Goal: Information Seeking & Learning: Learn about a topic

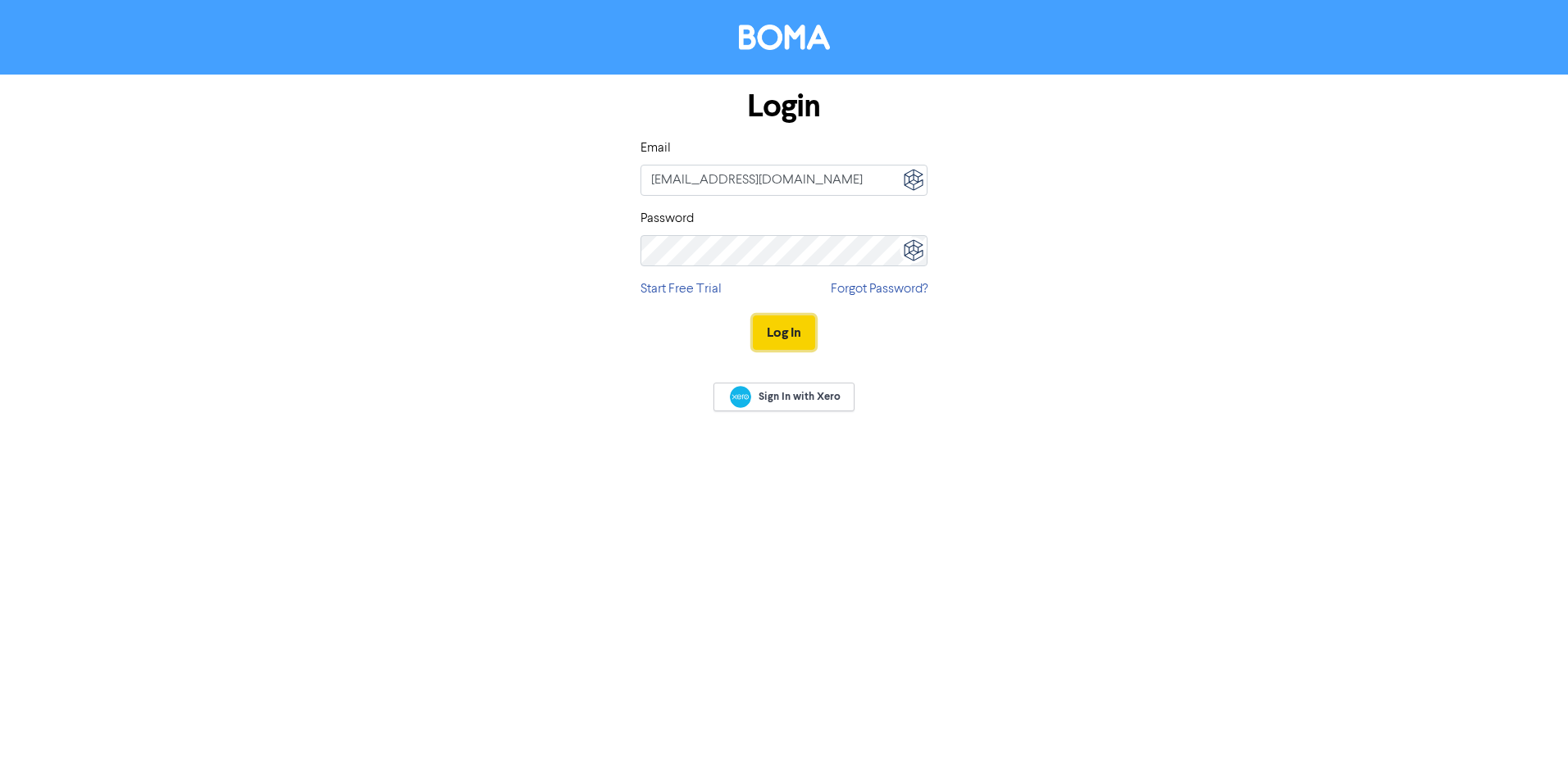
click at [804, 325] on button "Log In" at bounding box center [784, 332] width 62 height 35
type input "[EMAIL_ADDRESS][DOMAIN_NAME]"
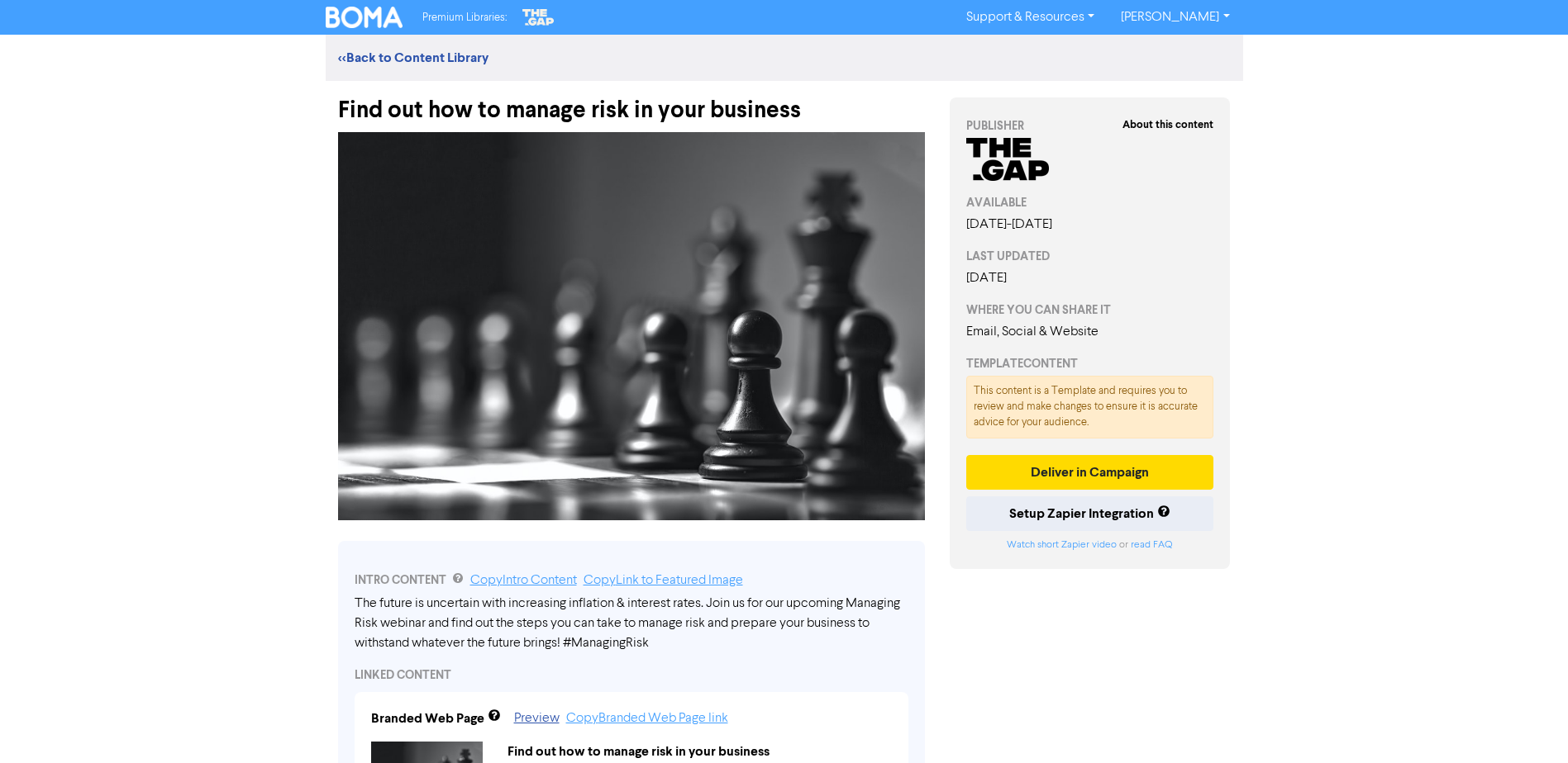
click at [413, 23] on div "Premium Libraries: Support & Resources Video Tutorials FAQ & Guides Marketing E…" at bounding box center [784, 18] width 942 height 27
click at [354, 17] on img at bounding box center [364, 17] width 78 height 21
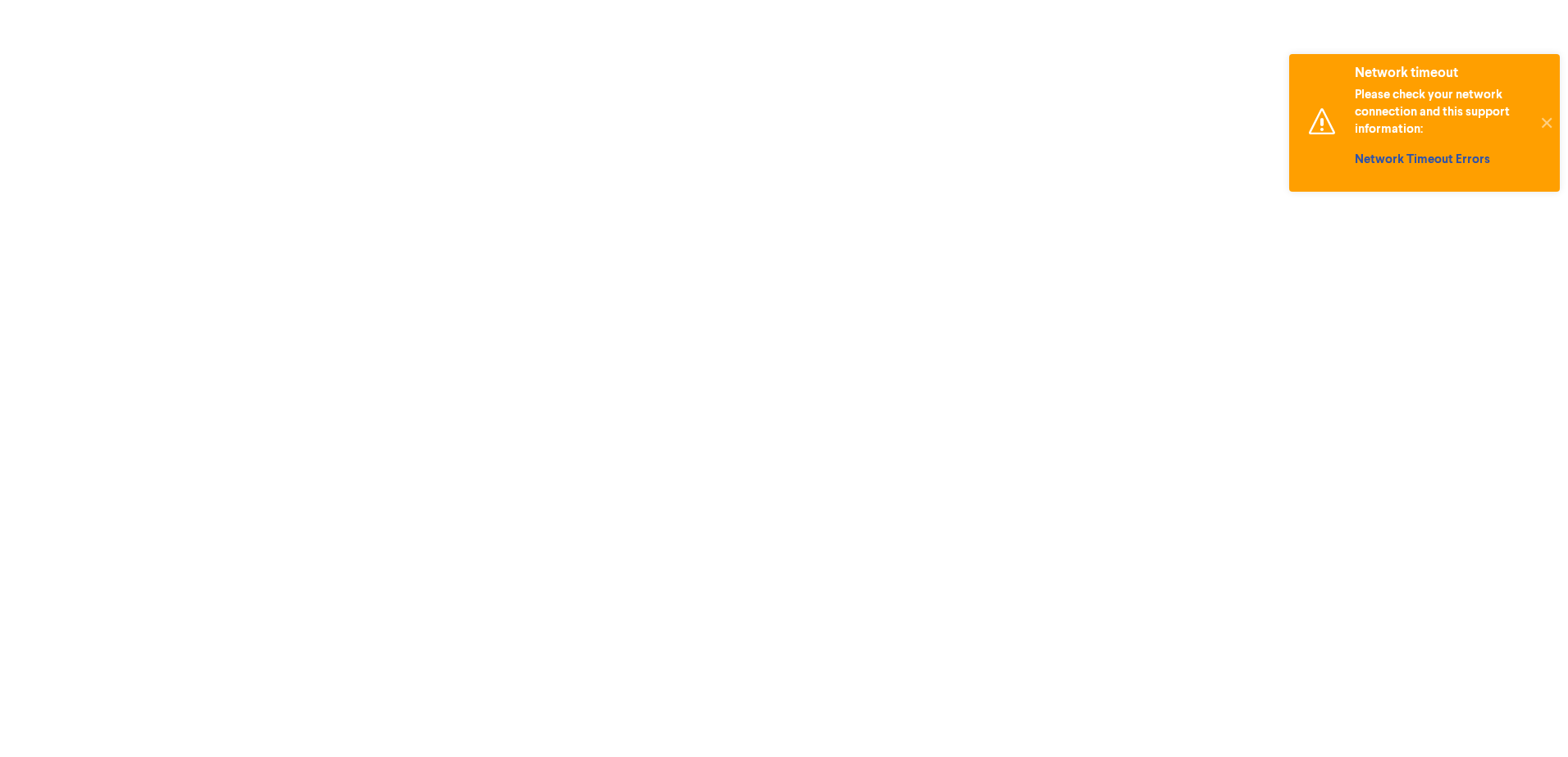
click at [1424, 99] on p "Please check your network connection and this support information:" at bounding box center [1443, 112] width 176 height 51
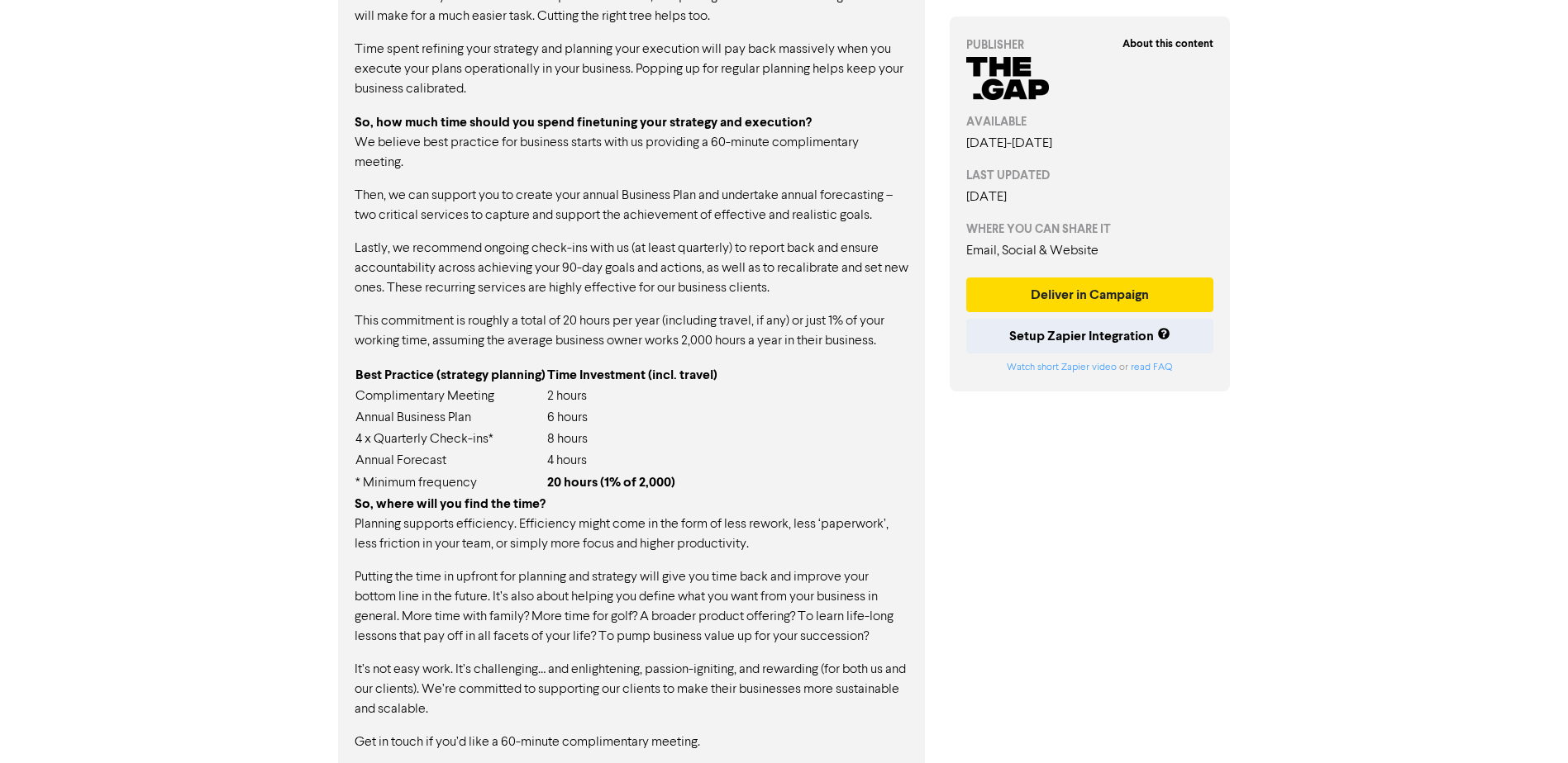
scroll to position [1267, 0]
